Goal: Complete application form

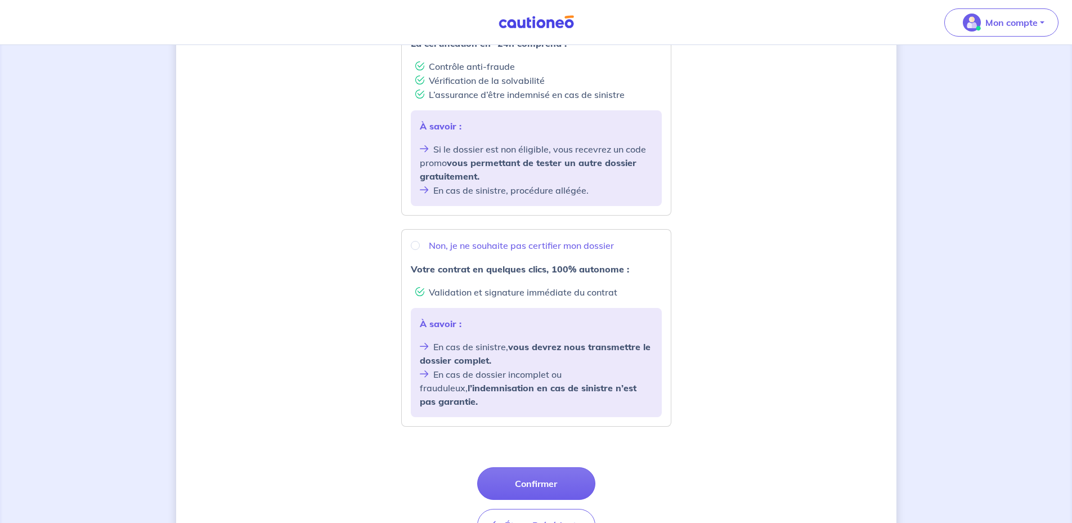
scroll to position [281, 0]
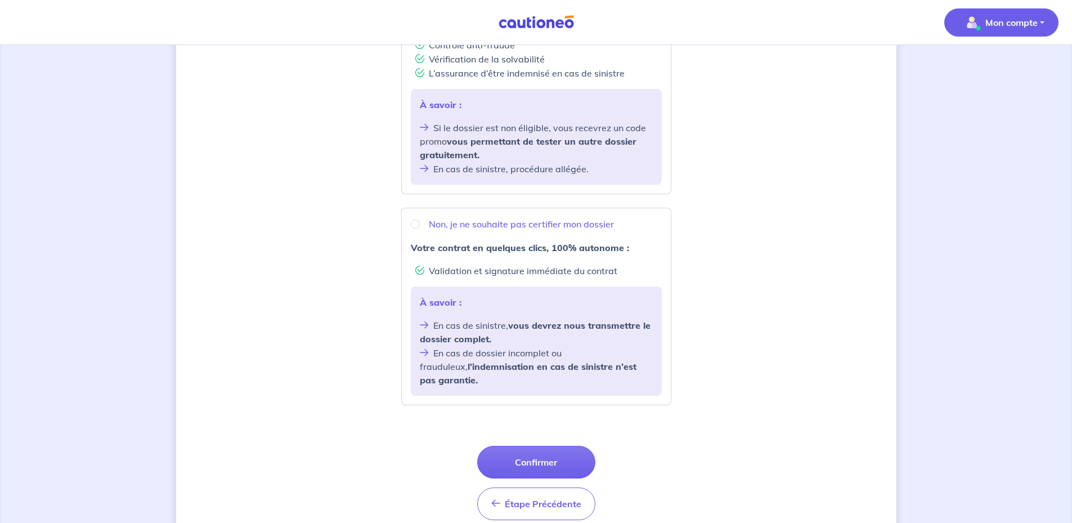
click at [1031, 28] on p "Mon compte" at bounding box center [1011, 23] width 52 height 14
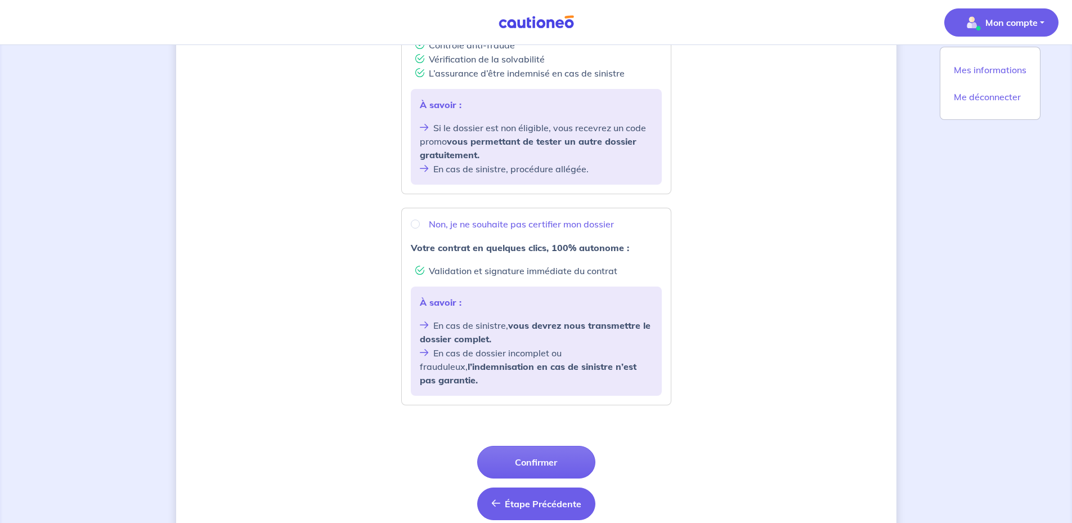
click at [529, 498] on span "Étape Précédente" at bounding box center [543, 503] width 77 height 11
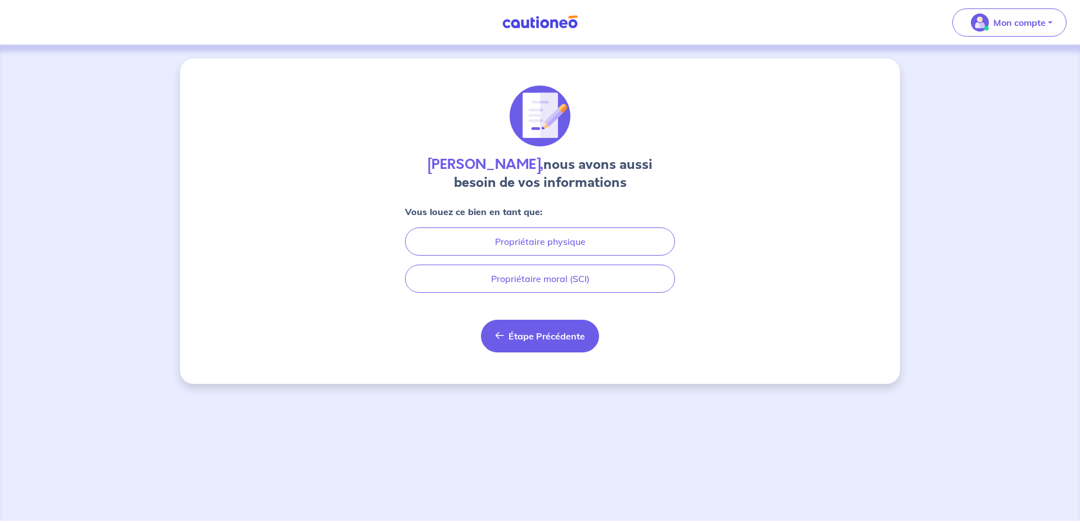
click at [509, 334] on button "Étape Précédente Précédent" at bounding box center [540, 336] width 118 height 33
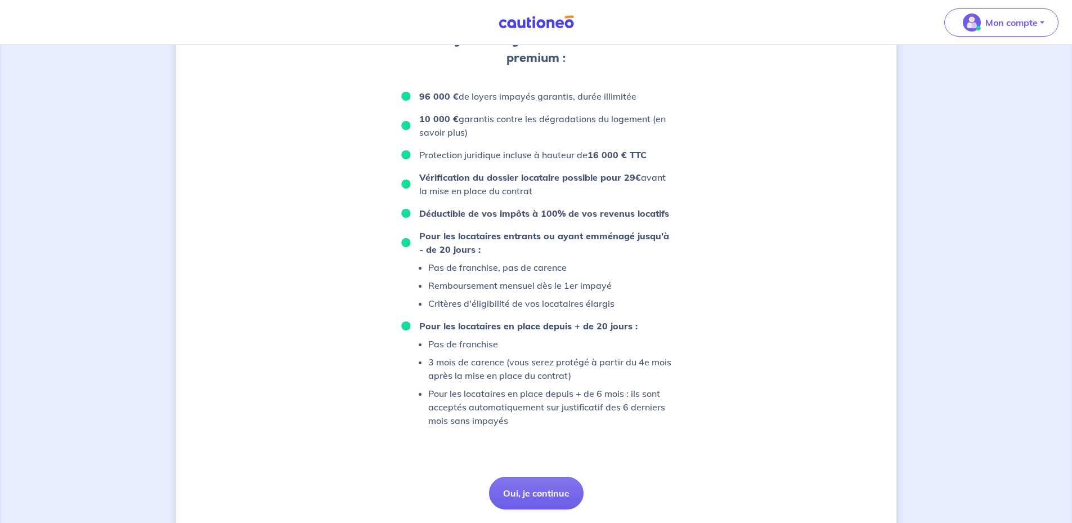
scroll to position [669, 0]
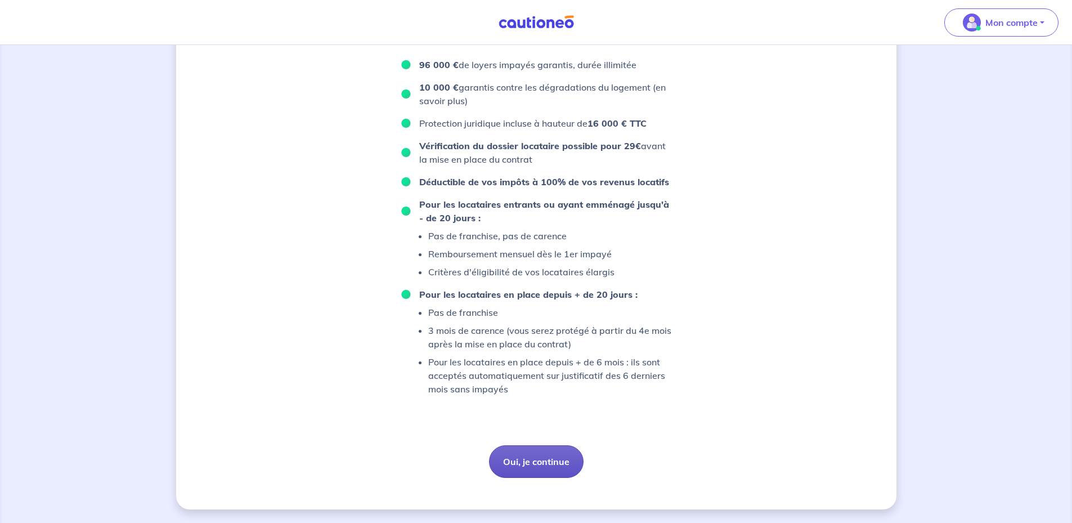
click at [528, 464] on button "Oui, je continue" at bounding box center [536, 461] width 95 height 33
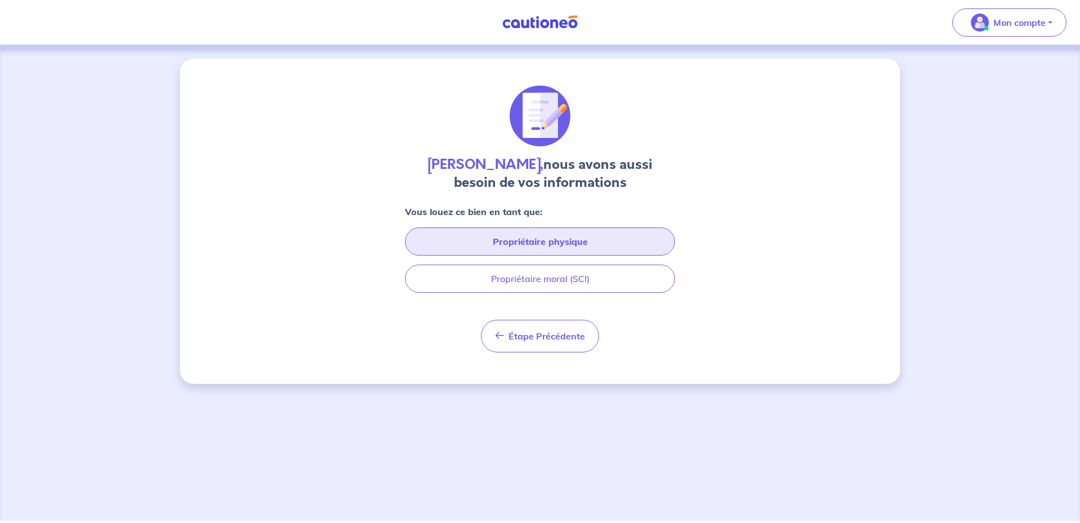
click at [545, 243] on button "Propriétaire physique" at bounding box center [540, 241] width 270 height 28
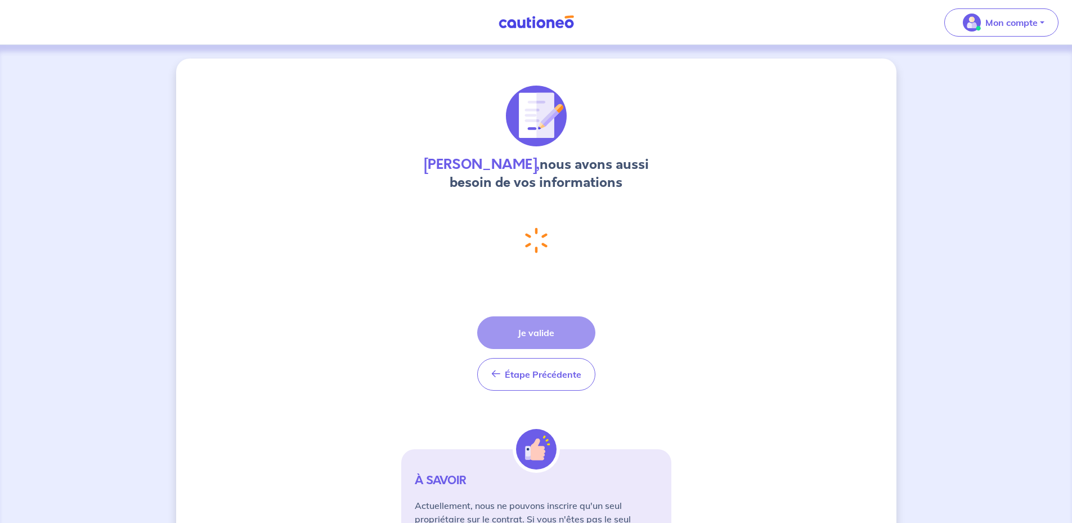
select select "FR"
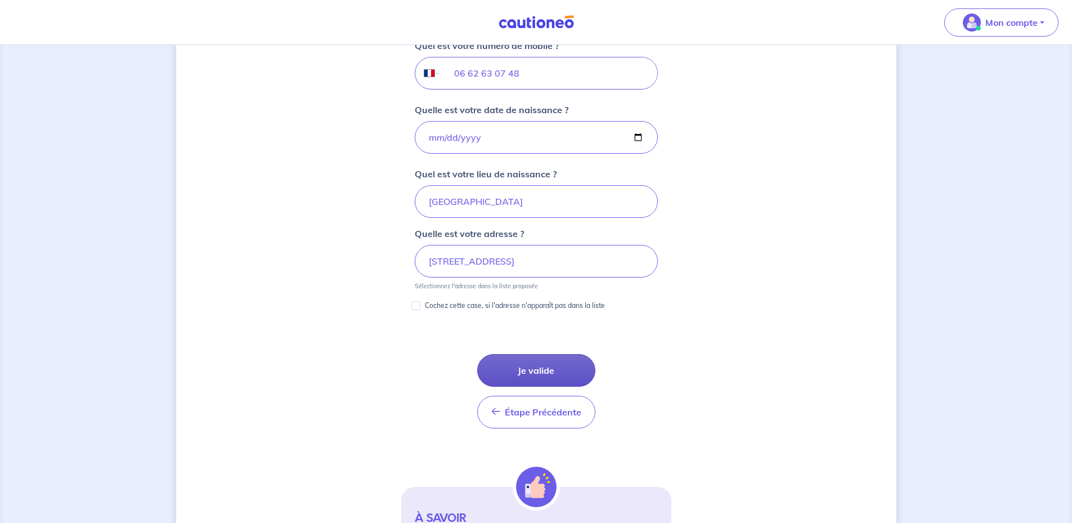
click at [552, 372] on button "Je valide" at bounding box center [536, 370] width 118 height 33
